Goal: Find specific page/section: Locate a particular part of the current website

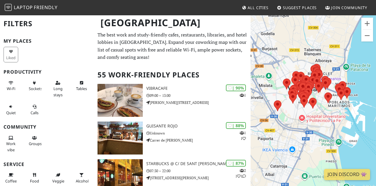
scroll to position [14, 0]
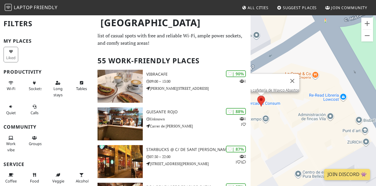
click at [293, 77] on button "Cerrar" at bounding box center [292, 81] width 14 height 14
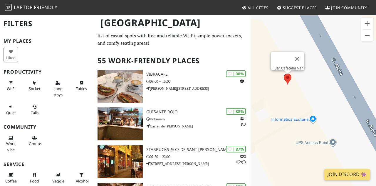
click at [287, 66] on link "Bar-Cafeteria Vani" at bounding box center [289, 68] width 30 height 4
